Goal: Check status: Check status

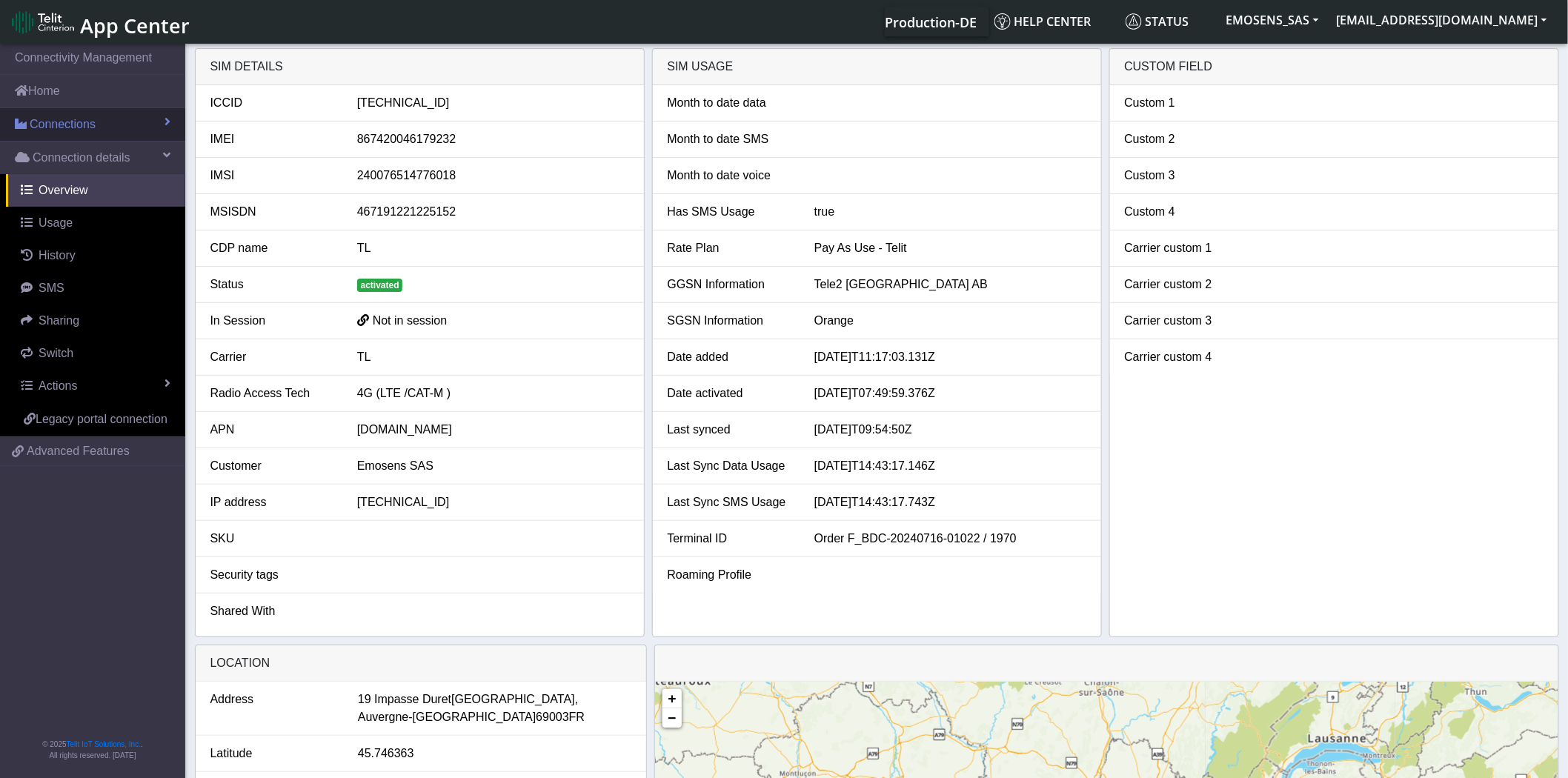
click at [87, 120] on span "Connections" at bounding box center [62, 125] width 66 height 18
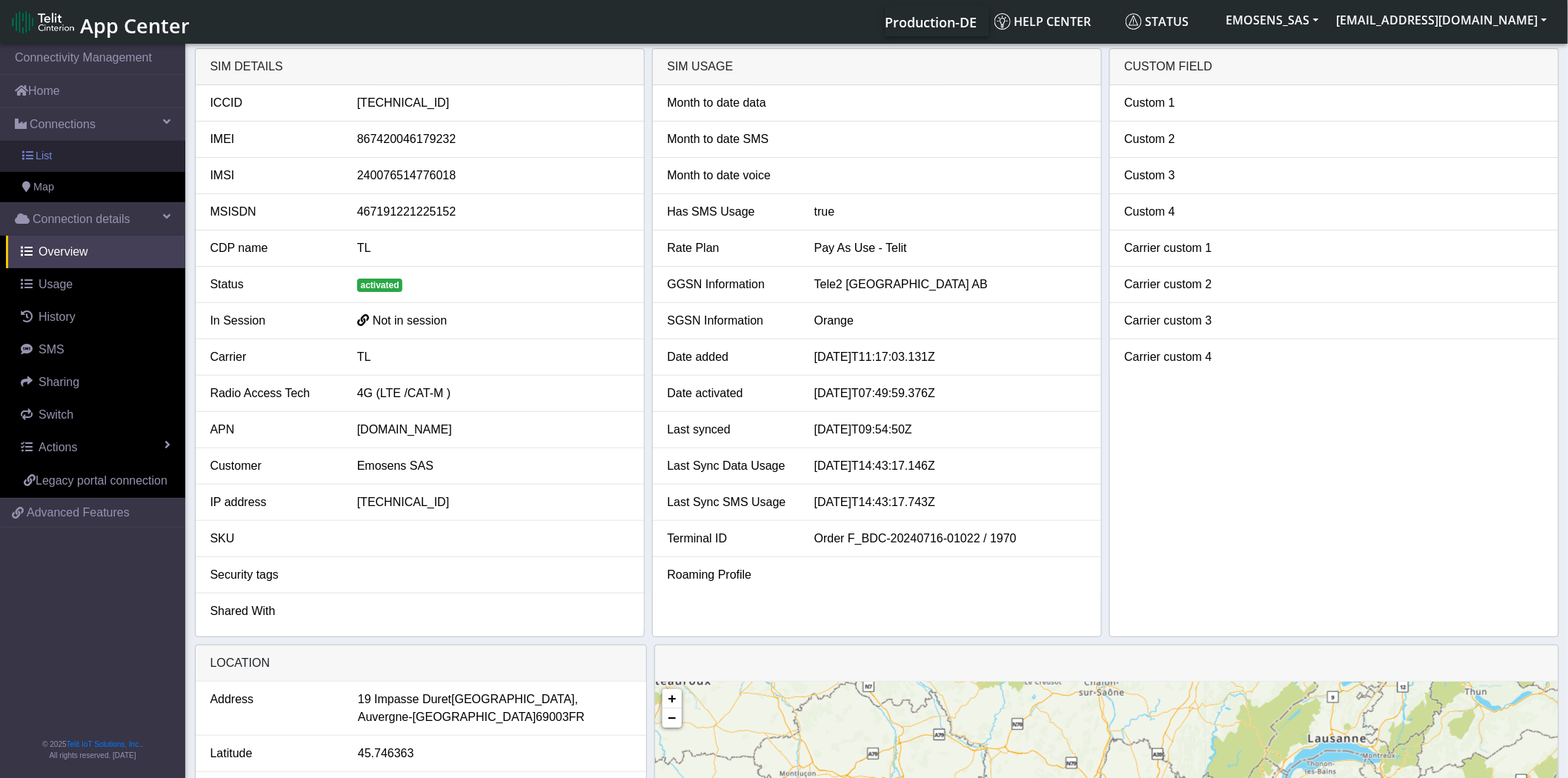
click at [68, 151] on link "List" at bounding box center [93, 156] width 186 height 31
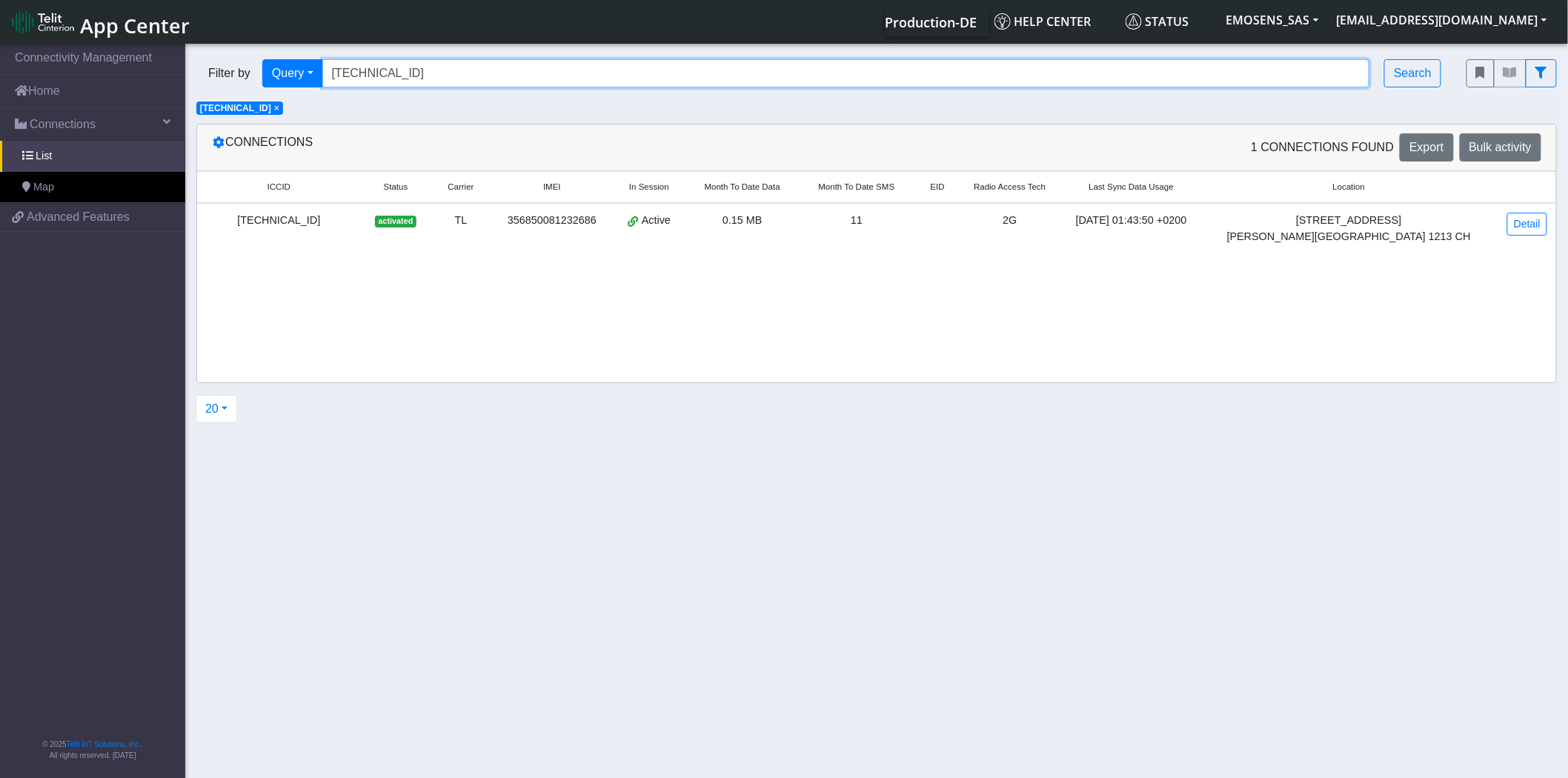
drag, startPoint x: 514, startPoint y: 71, endPoint x: 246, endPoint y: 70, distance: 268.0
click at [246, 68] on div "Filter by Query Query In Session Not connected Tags Country Operator [TECHNICAL…" at bounding box center [820, 73] width 1248 height 29
paste input "24011430517"
type input "[TECHNICAL_ID]"
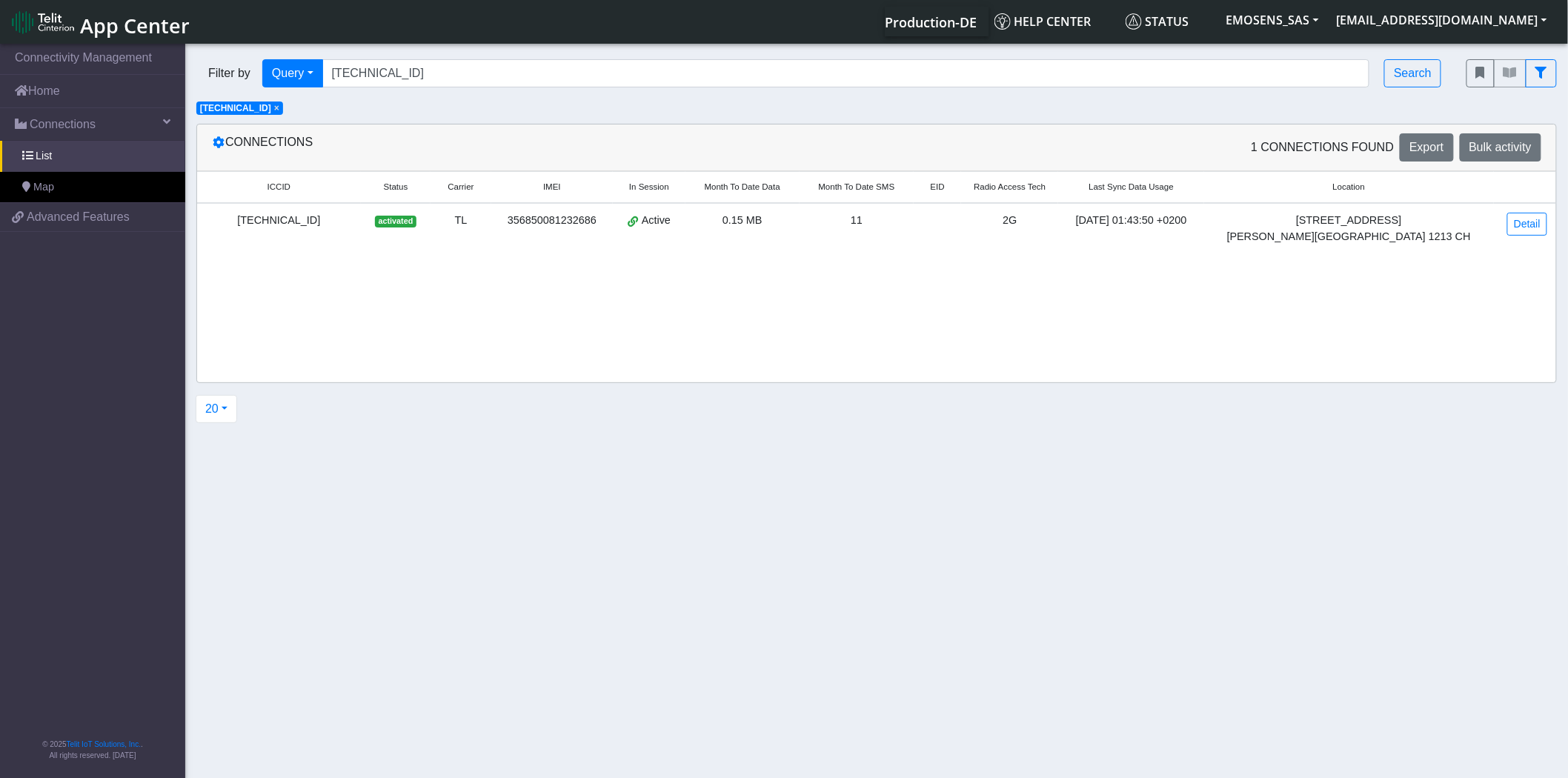
click at [279, 104] on span "×" at bounding box center [277, 108] width 5 height 11
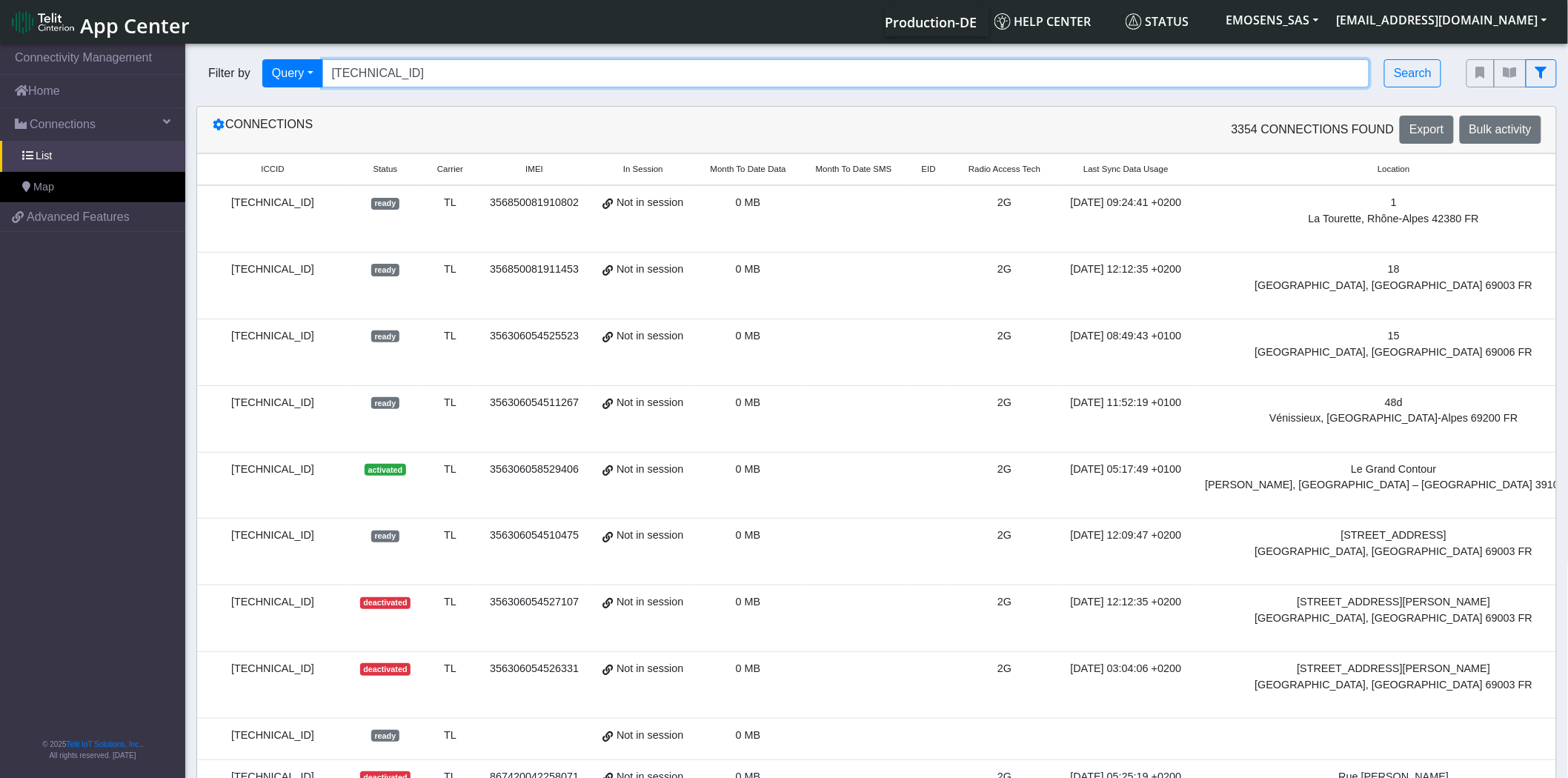
click at [517, 74] on input "[TECHNICAL_ID]" at bounding box center [846, 73] width 1048 height 29
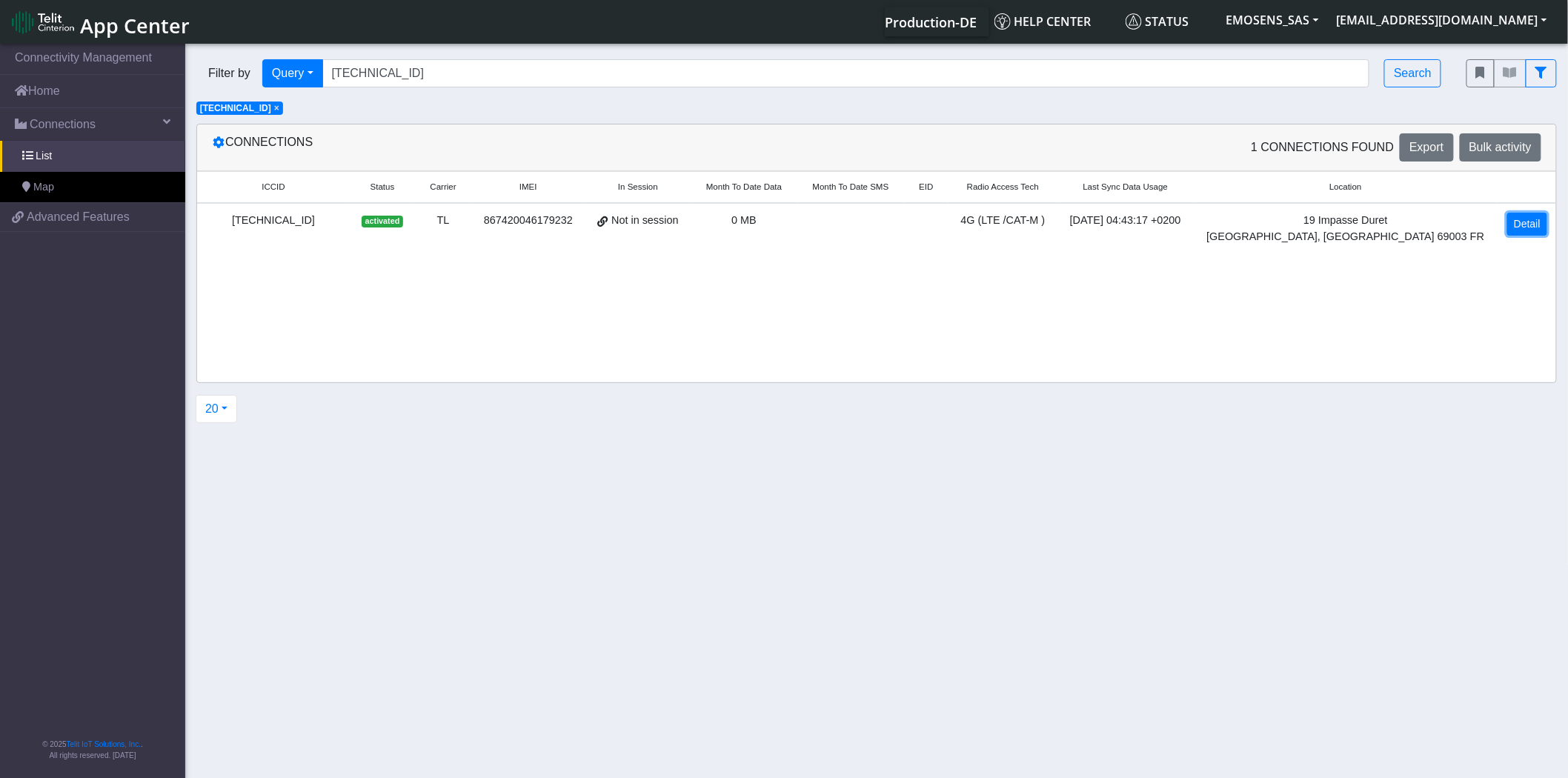
click at [1525, 219] on link "Detail" at bounding box center [1527, 224] width 40 height 23
